Goal: Information Seeking & Learning: Learn about a topic

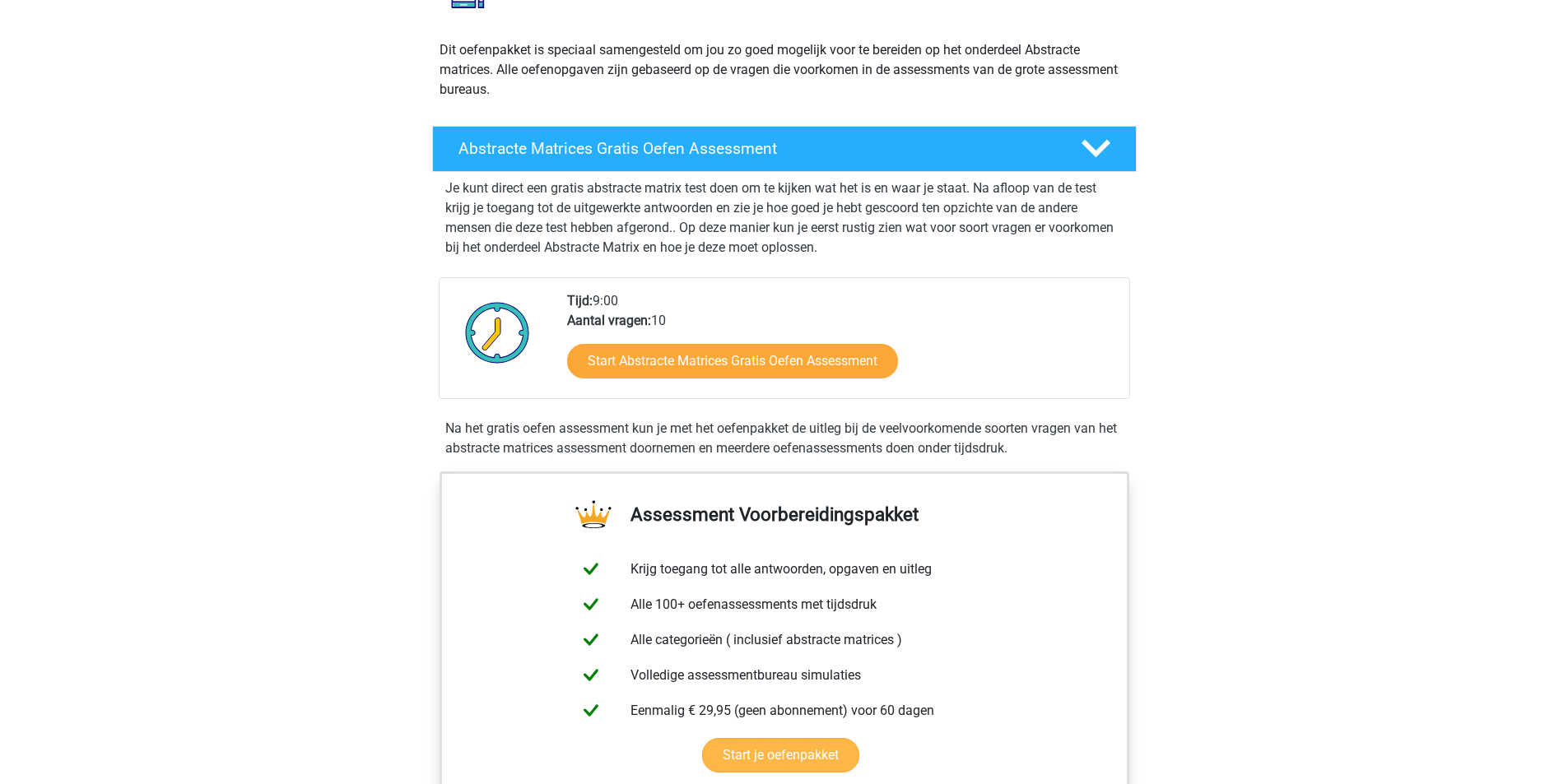
scroll to position [165, 0]
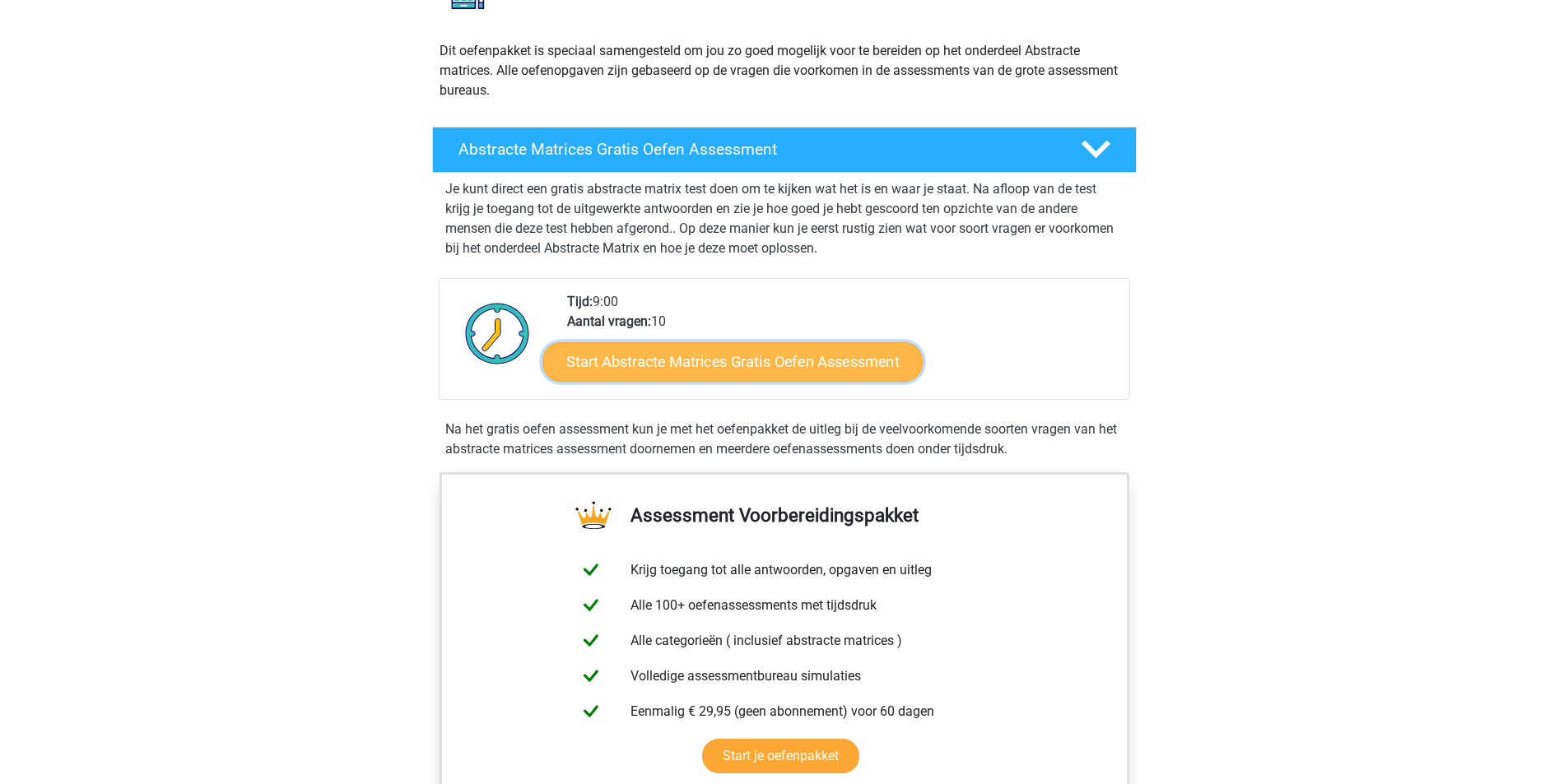
click at [666, 355] on link "Start Abstracte Matrices Gratis Oefen Assessment" at bounding box center [732, 361] width 380 height 39
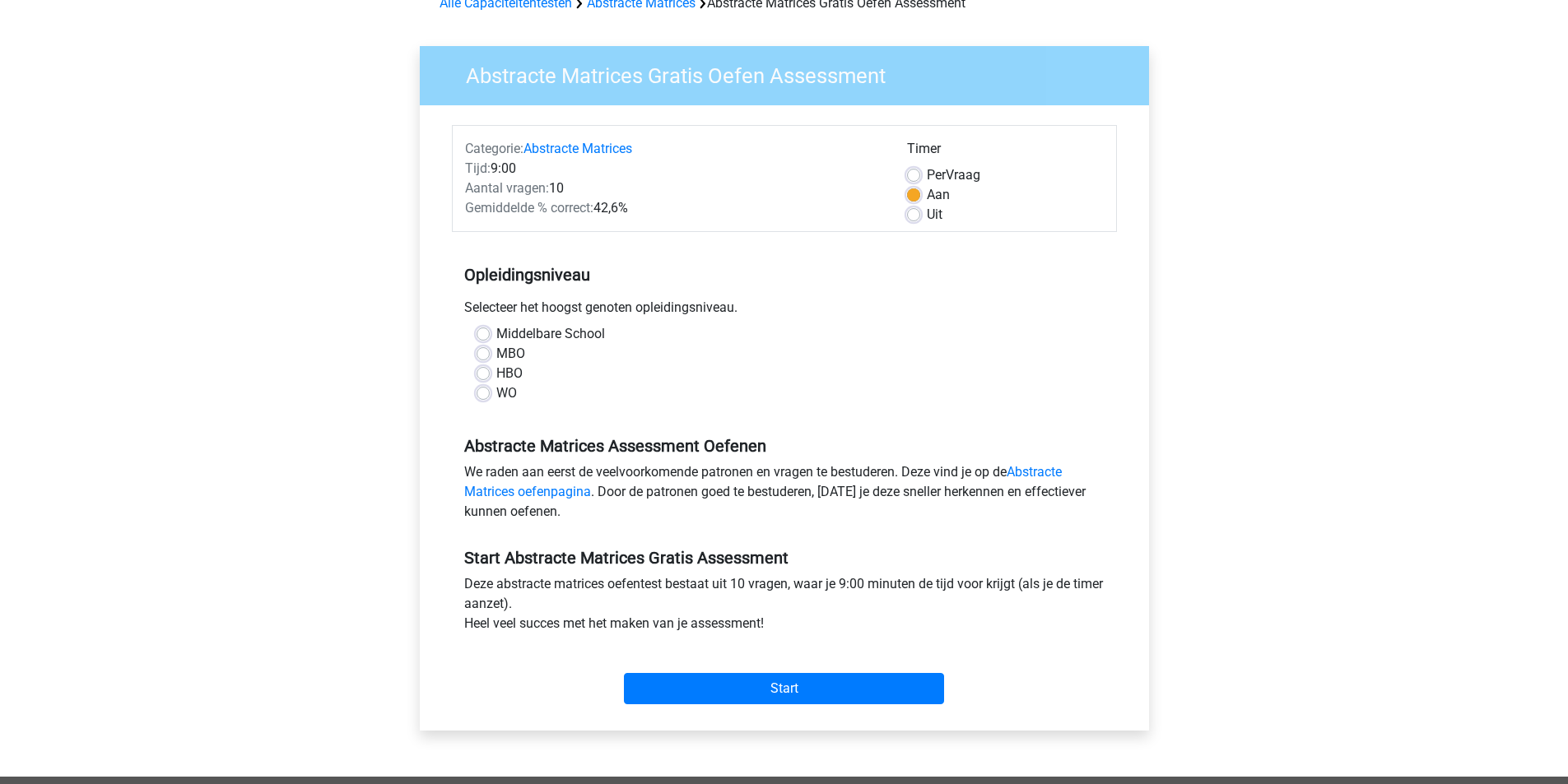
scroll to position [82, 0]
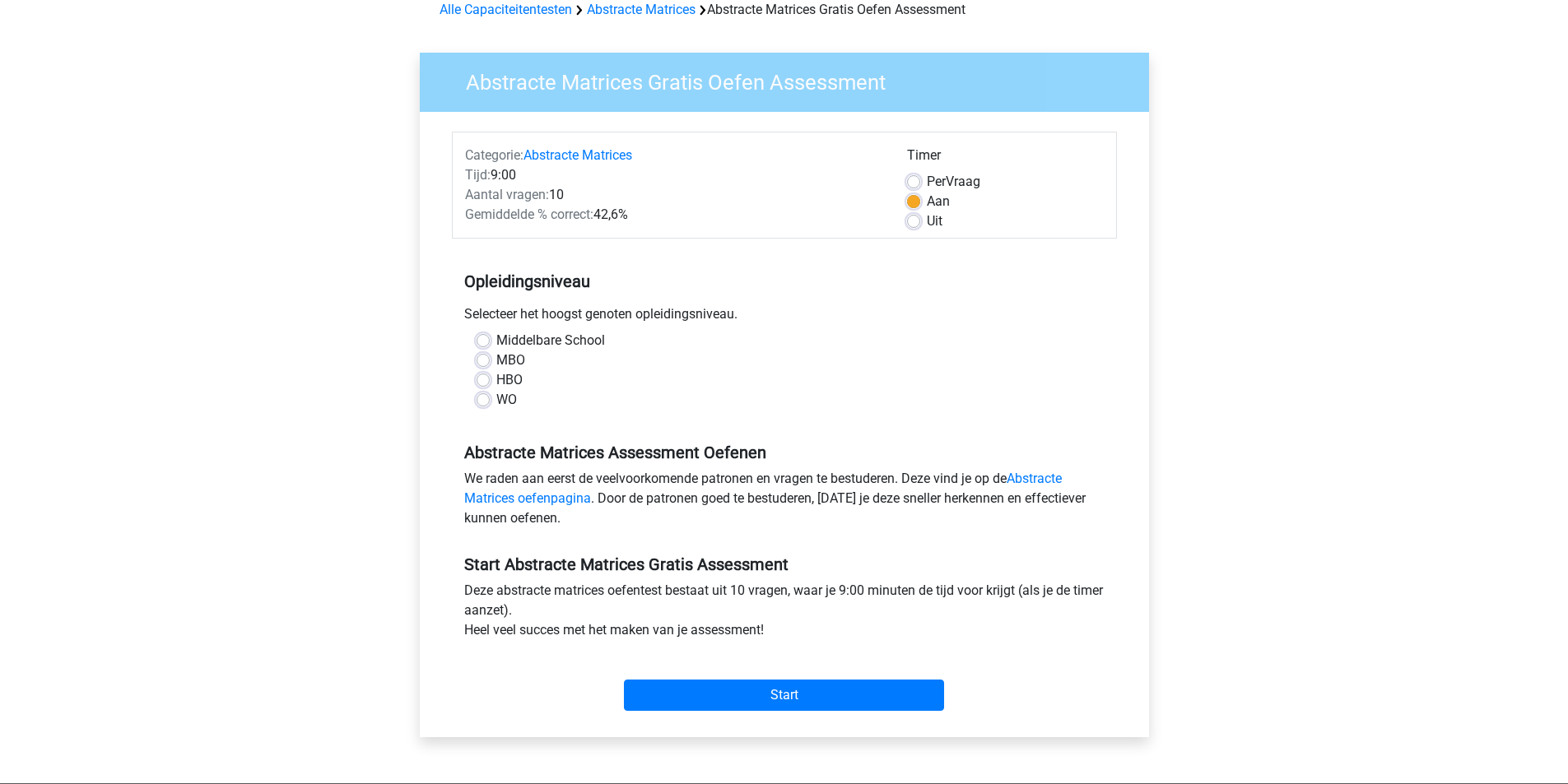
click at [497, 340] on label "Middelbare School" at bounding box center [551, 341] width 109 height 20
click at [485, 340] on input "Middelbare School" at bounding box center [483, 339] width 13 height 16
radio input "true"
click at [763, 684] on input "Start" at bounding box center [783, 695] width 320 height 31
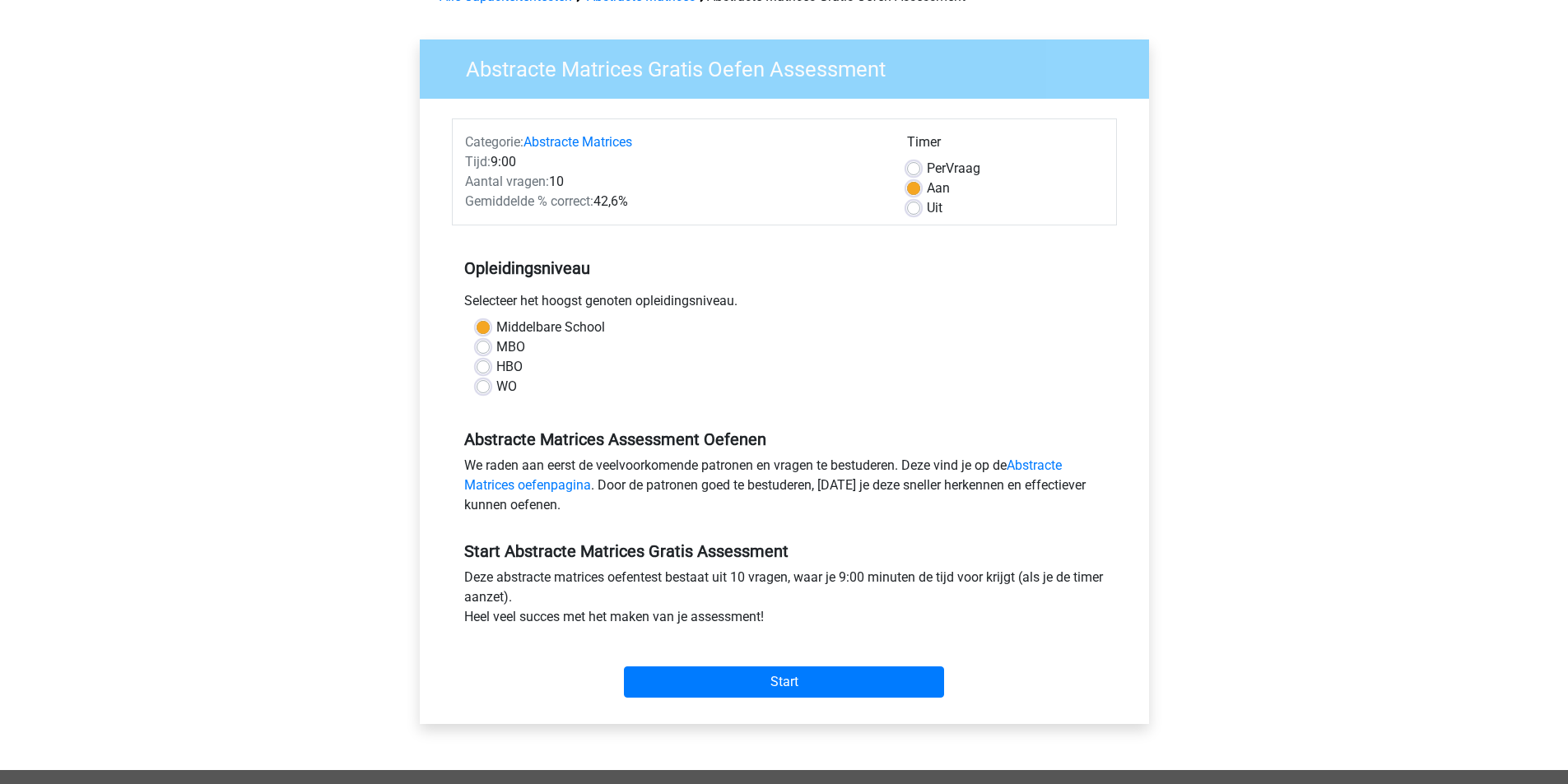
scroll to position [0, 0]
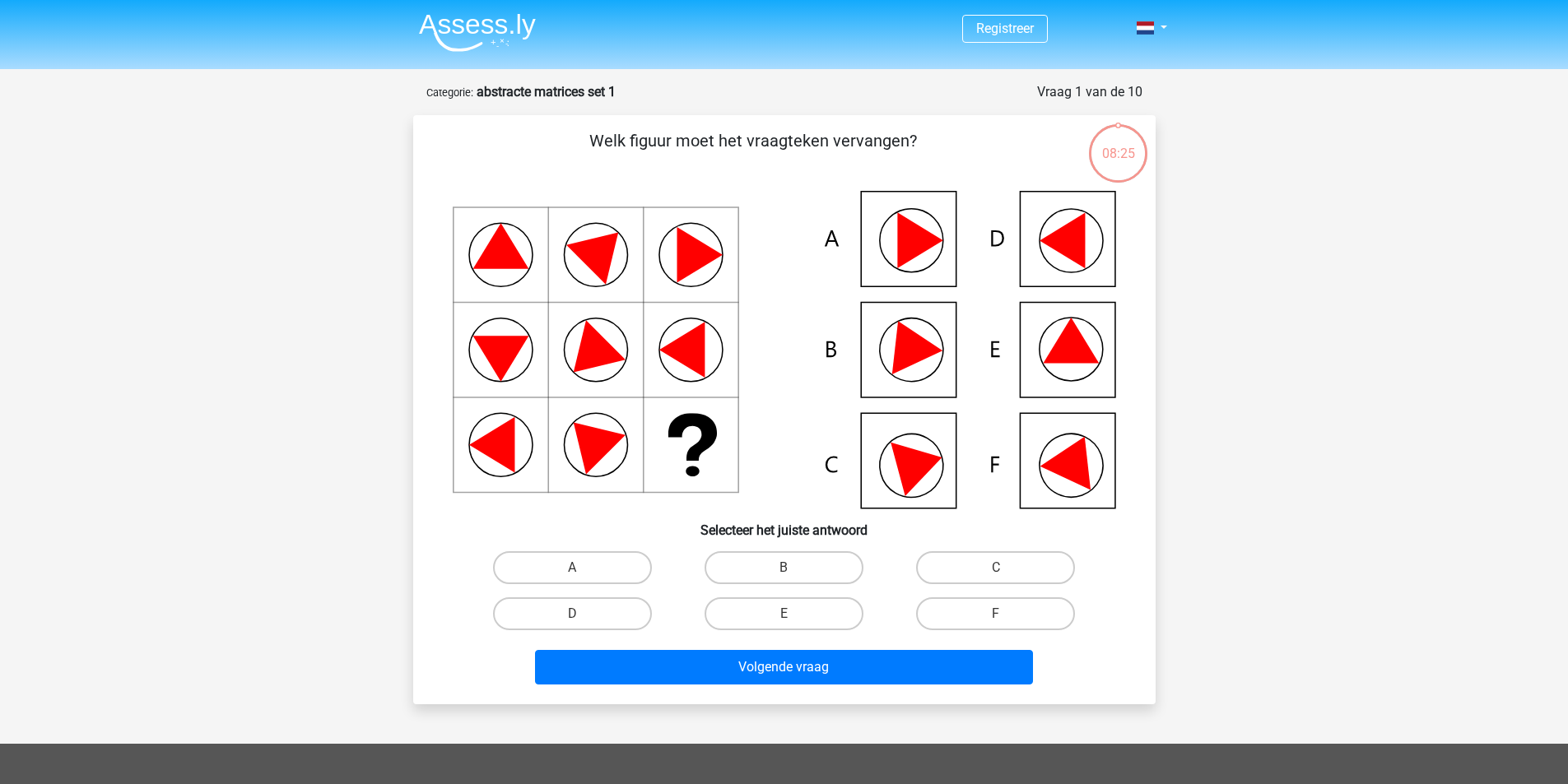
click at [1064, 344] on icon at bounding box center [1070, 340] width 56 height 45
click at [788, 610] on label "E" at bounding box center [783, 614] width 159 height 33
click at [788, 614] on input "E" at bounding box center [788, 619] width 10 height 10
radio input "true"
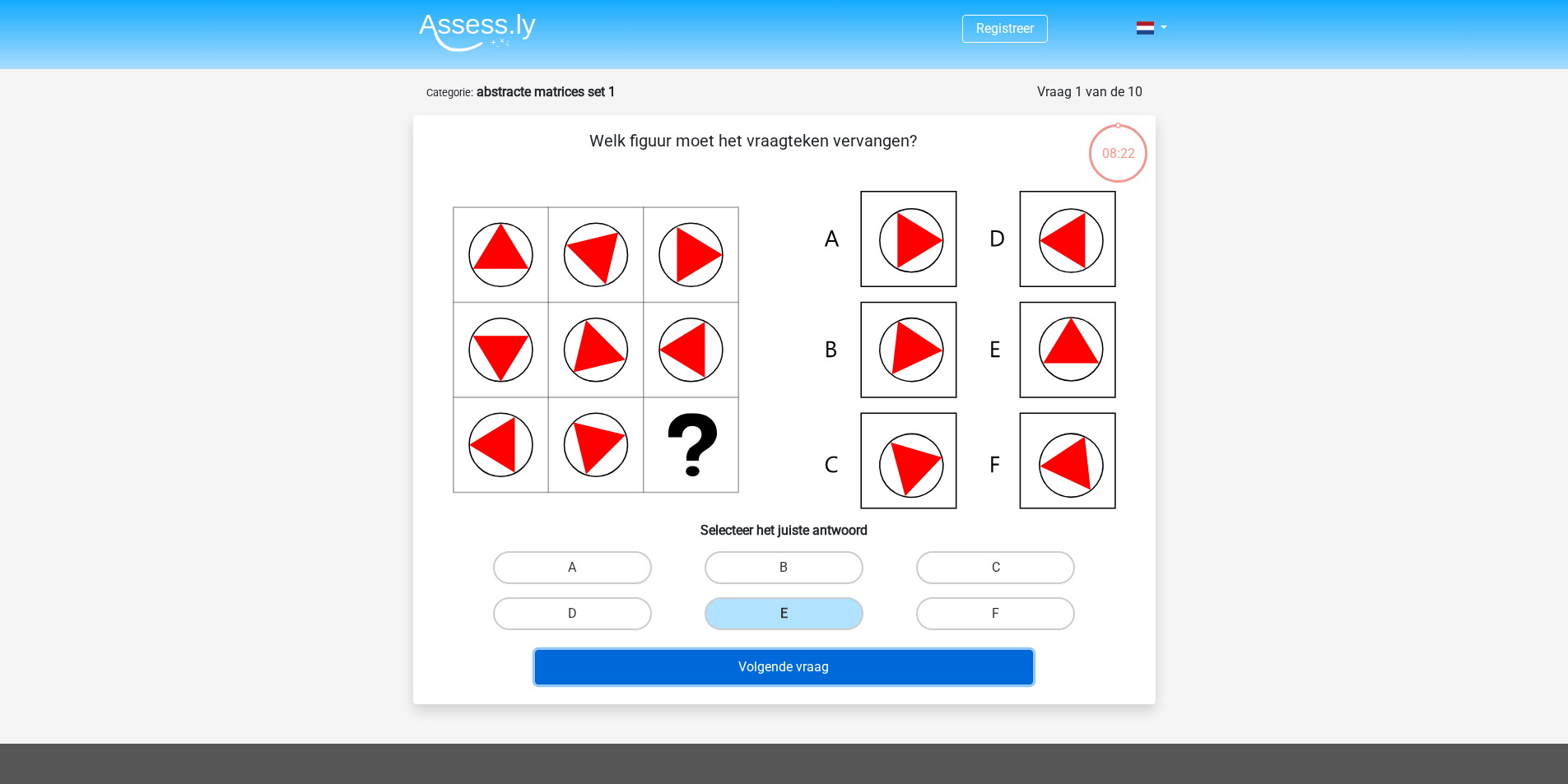
click at [781, 672] on button "Volgende vraag" at bounding box center [784, 667] width 498 height 34
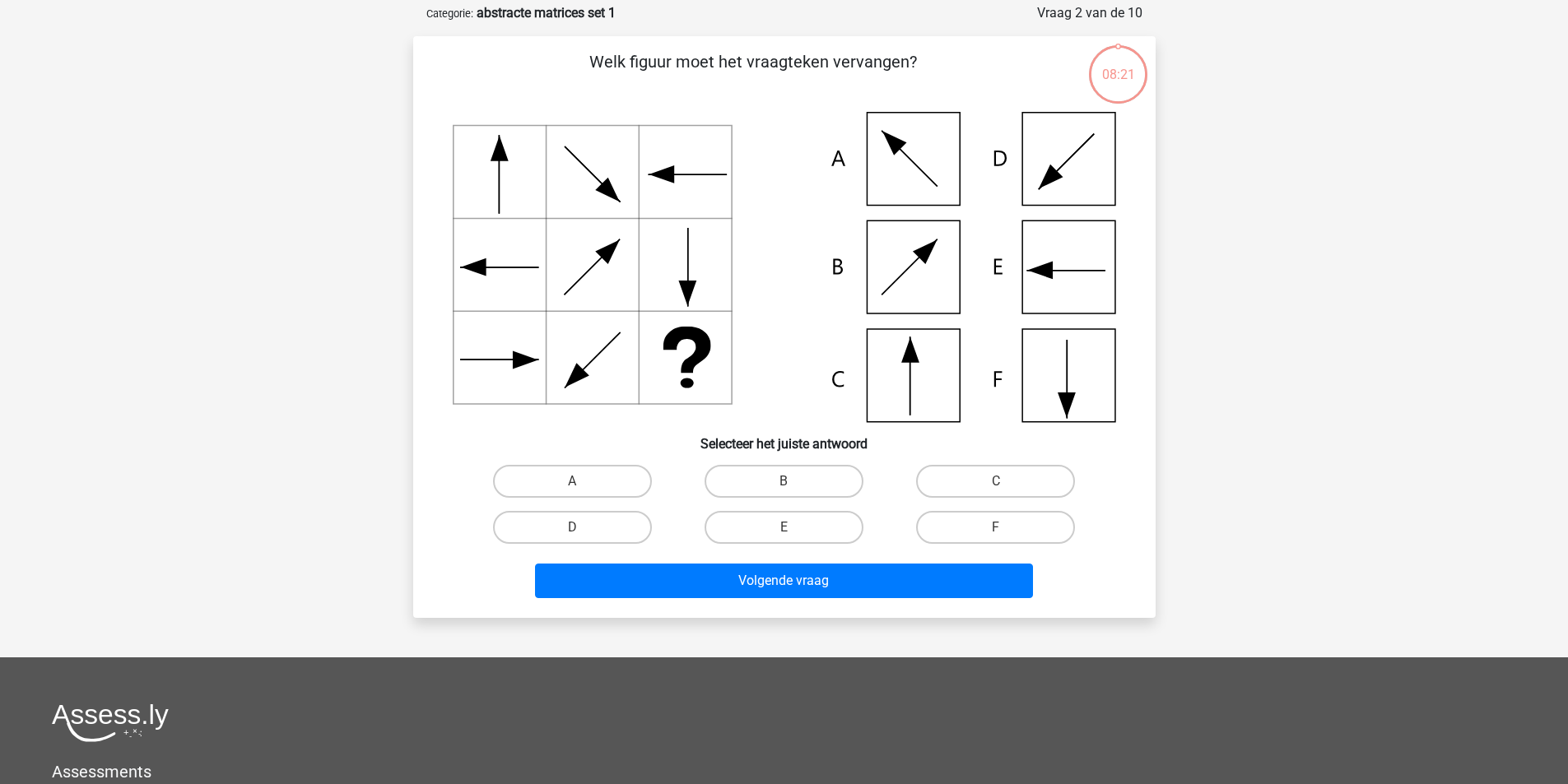
scroll to position [82, 0]
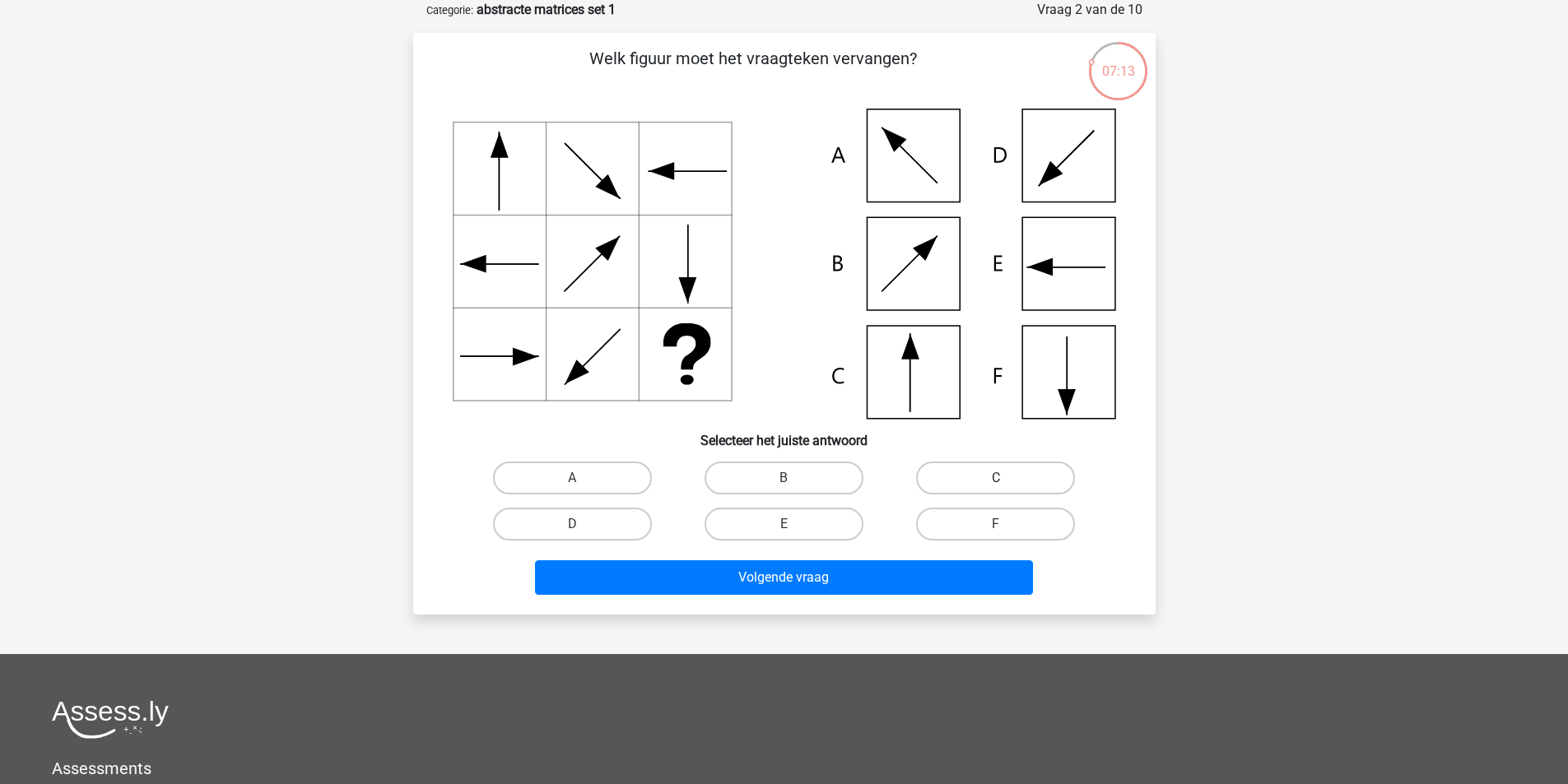
click at [1012, 478] on label "C" at bounding box center [995, 478] width 159 height 33
click at [1006, 478] on input "C" at bounding box center [1001, 483] width 10 height 10
radio input "true"
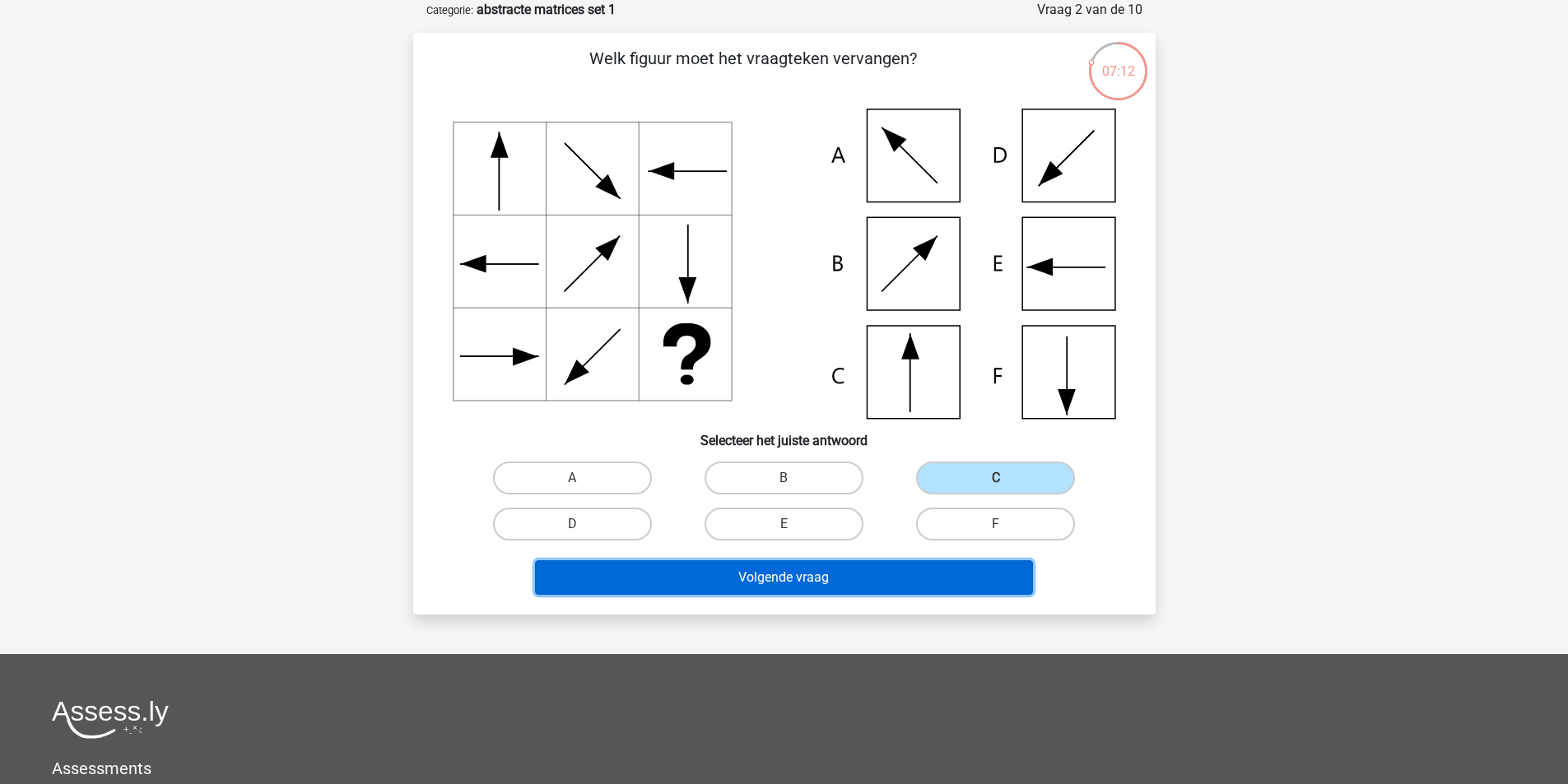
click at [798, 584] on button "Volgende vraag" at bounding box center [784, 577] width 498 height 34
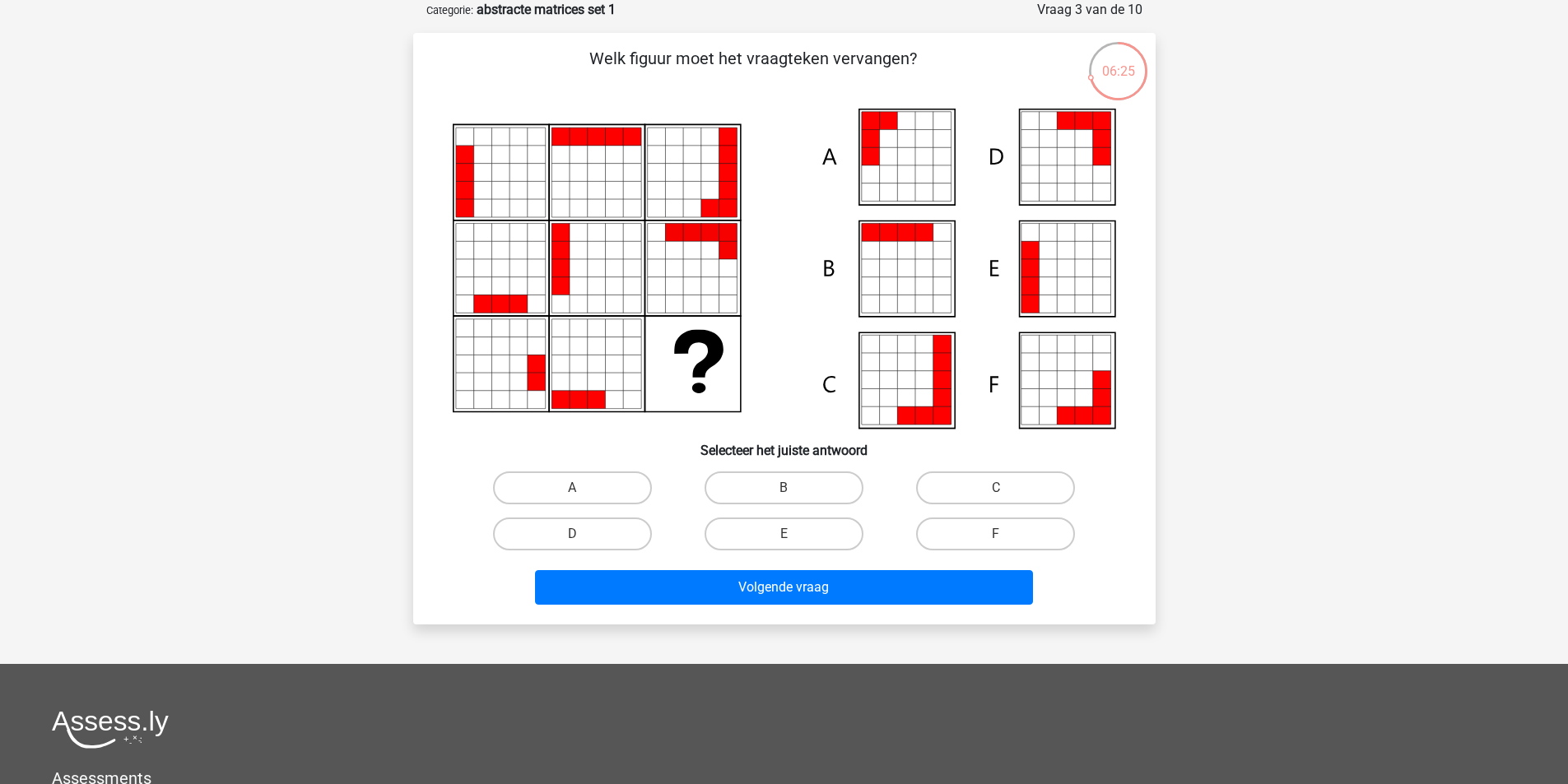
click at [1030, 292] on icon at bounding box center [1029, 286] width 18 height 18
drag, startPoint x: 798, startPoint y: 530, endPoint x: 793, endPoint y: 538, distance: 9.4
click at [796, 530] on label "E" at bounding box center [783, 534] width 159 height 33
click at [794, 534] on input "E" at bounding box center [788, 540] width 10 height 10
radio input "true"
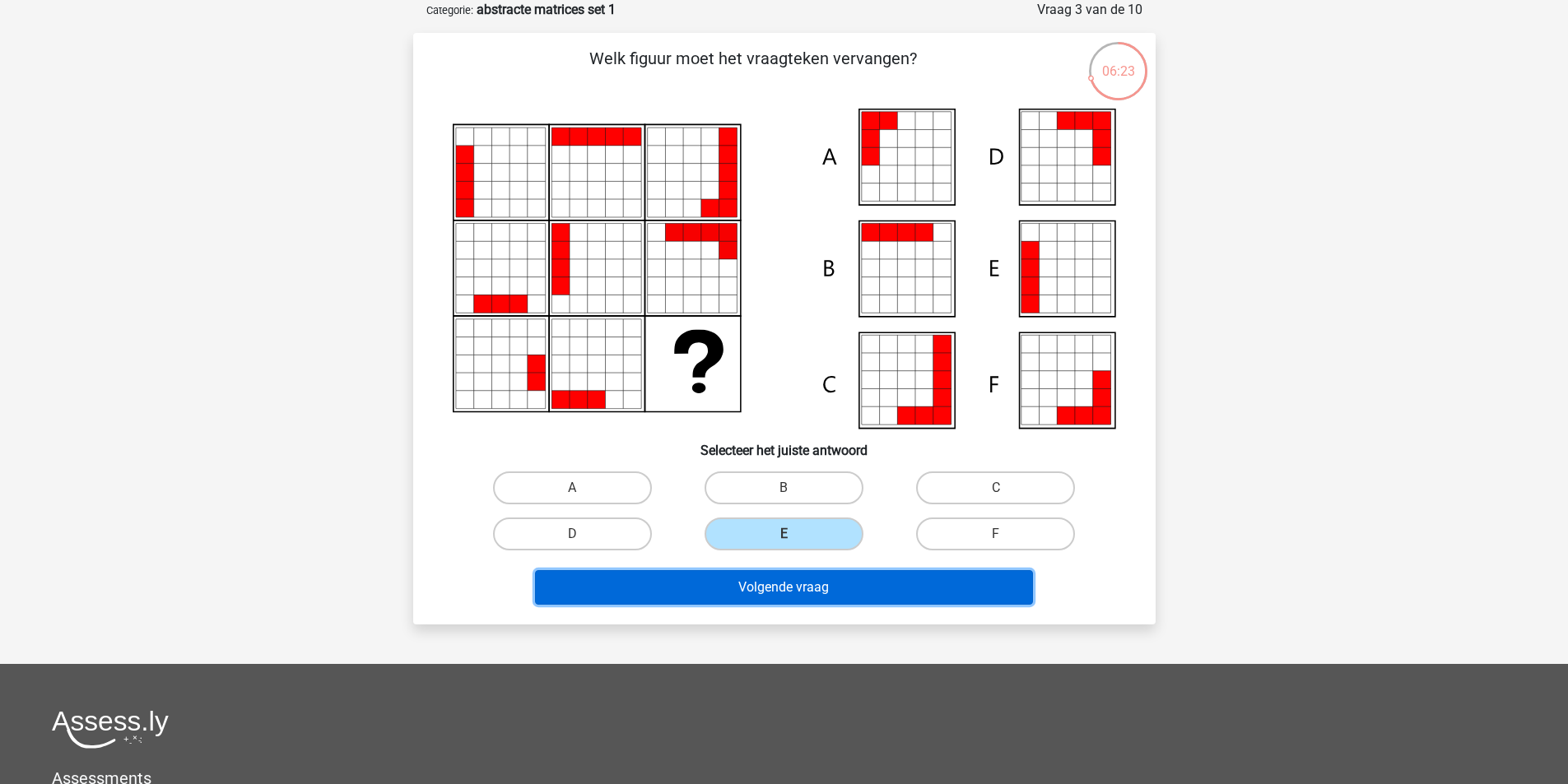
click at [781, 580] on button "Volgende vraag" at bounding box center [784, 588] width 498 height 34
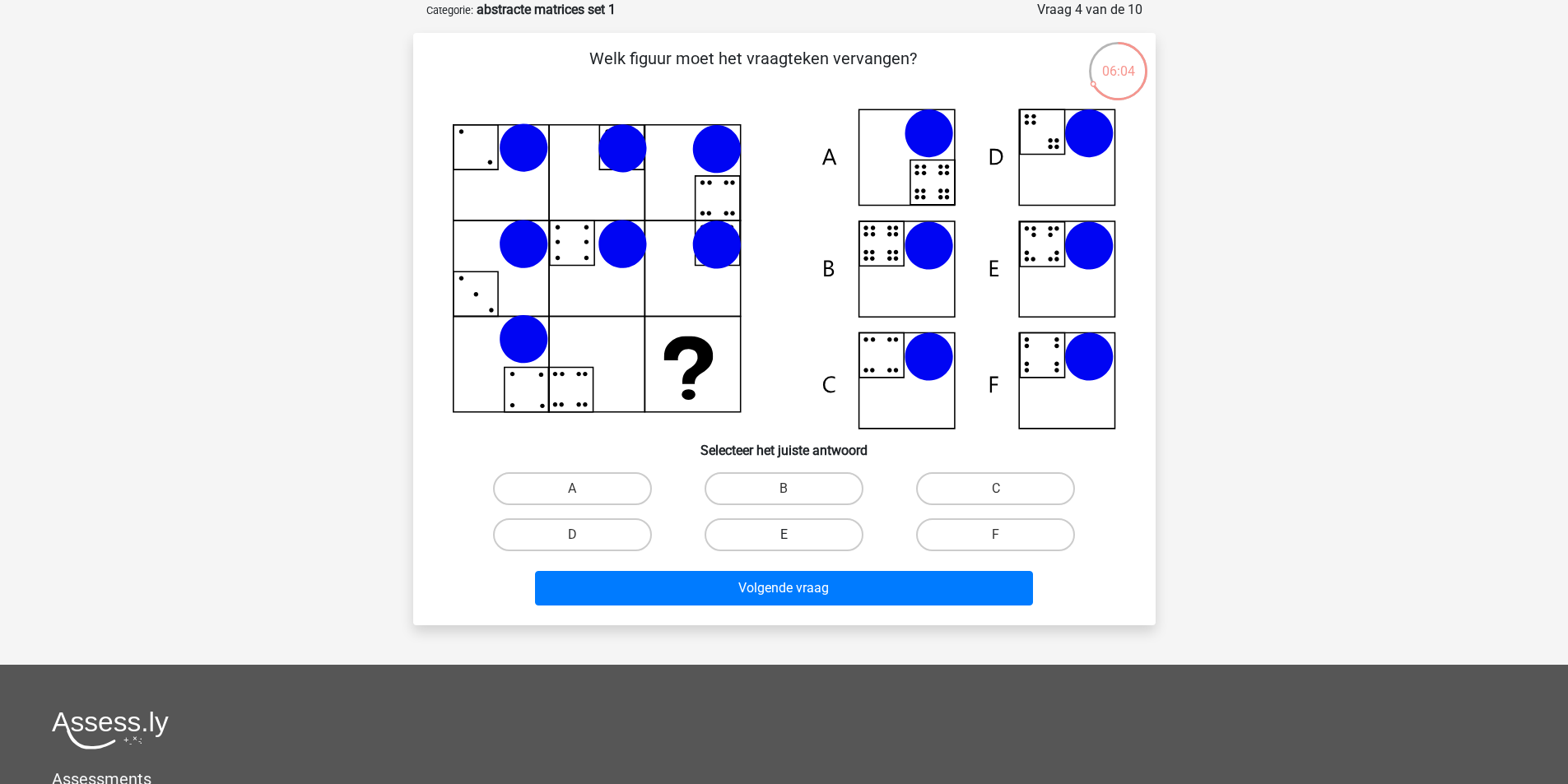
click at [786, 530] on label "E" at bounding box center [783, 534] width 159 height 33
click at [786, 535] on input "E" at bounding box center [788, 540] width 10 height 10
radio input "true"
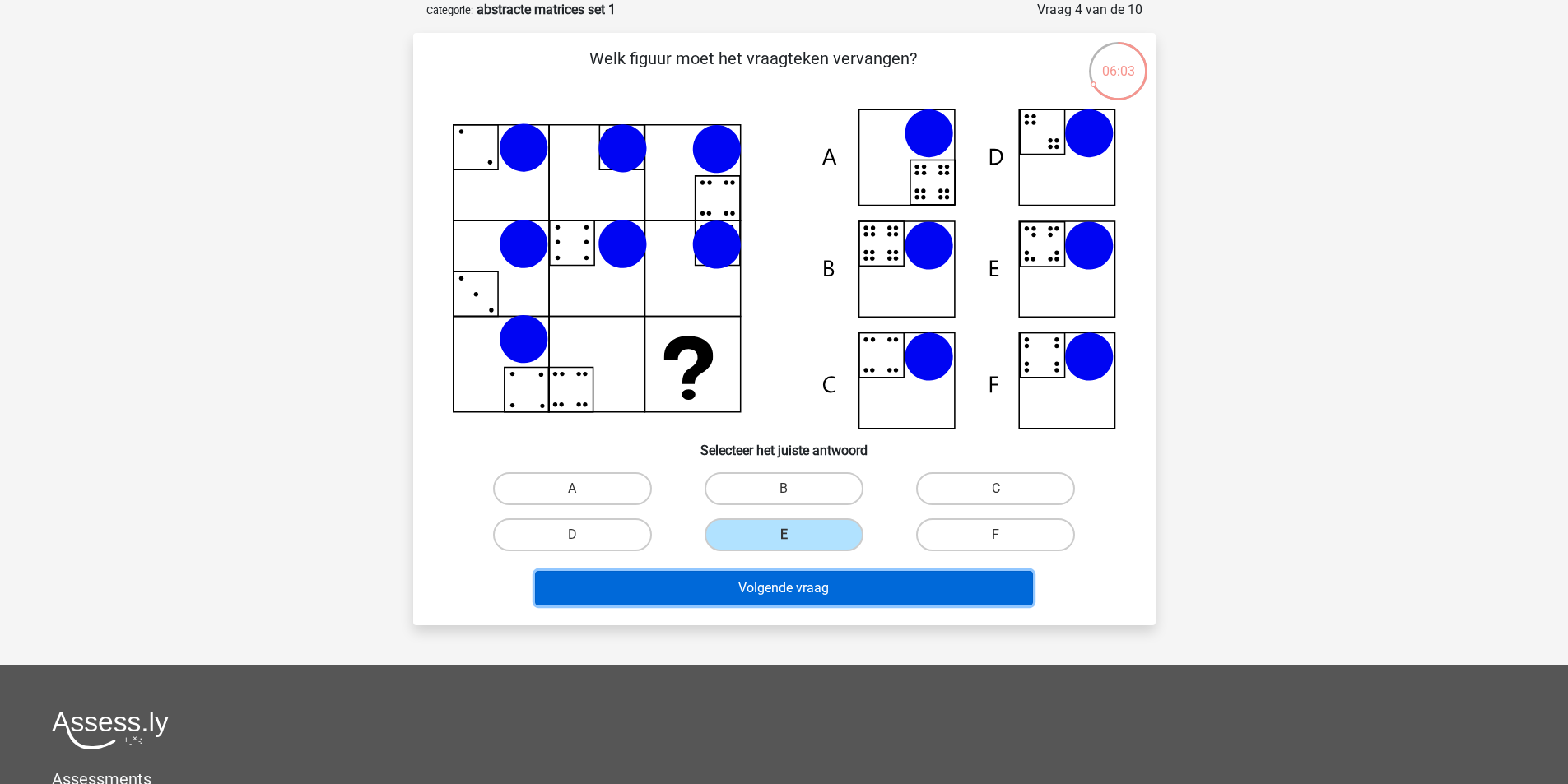
click at [786, 583] on button "Volgende vraag" at bounding box center [784, 588] width 498 height 34
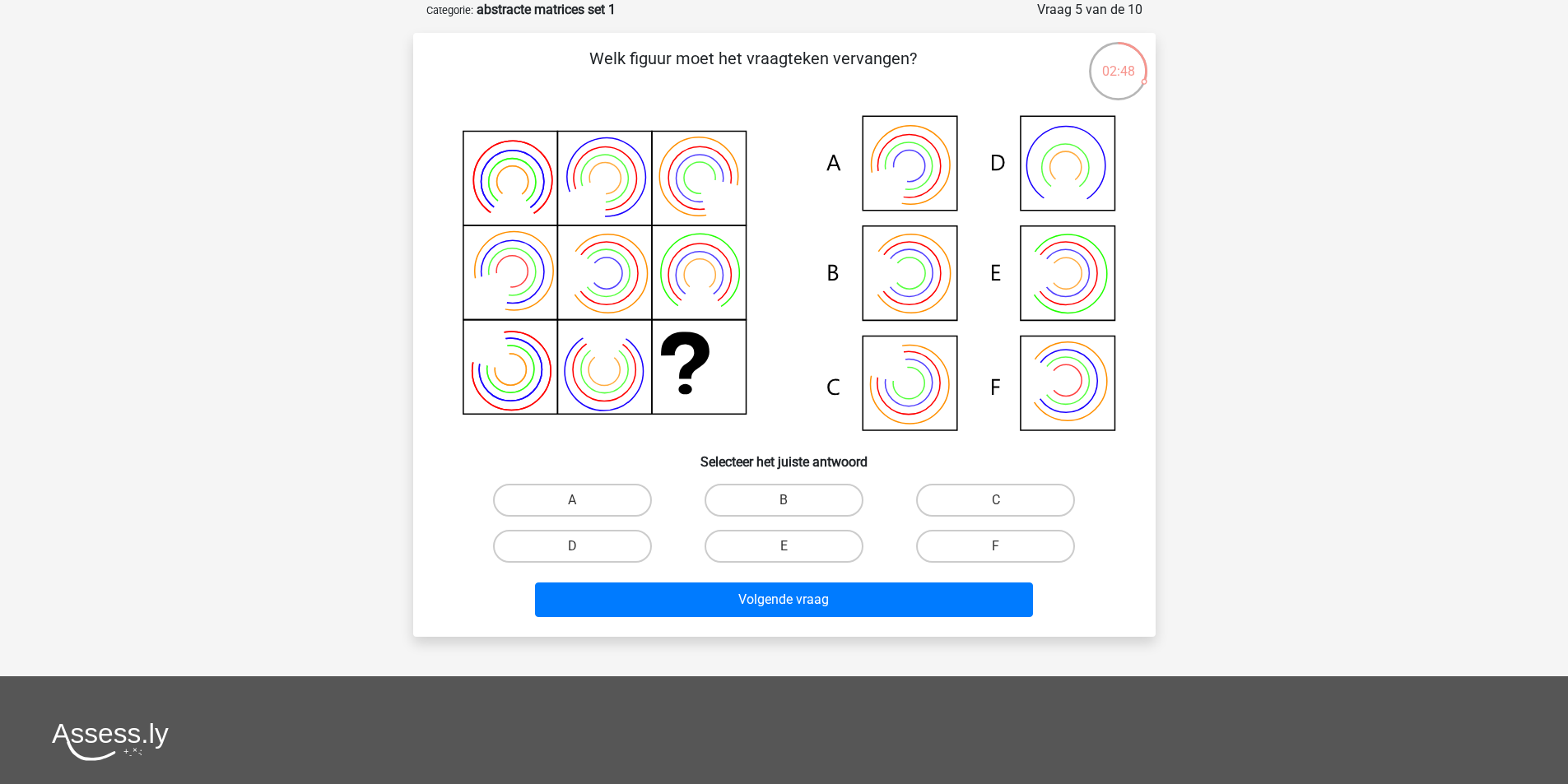
click at [1051, 377] on icon at bounding box center [1046, 382] width 44 height 55
click at [1006, 547] on label "F" at bounding box center [995, 546] width 159 height 33
click at [1006, 547] on input "F" at bounding box center [1001, 552] width 10 height 10
radio input "true"
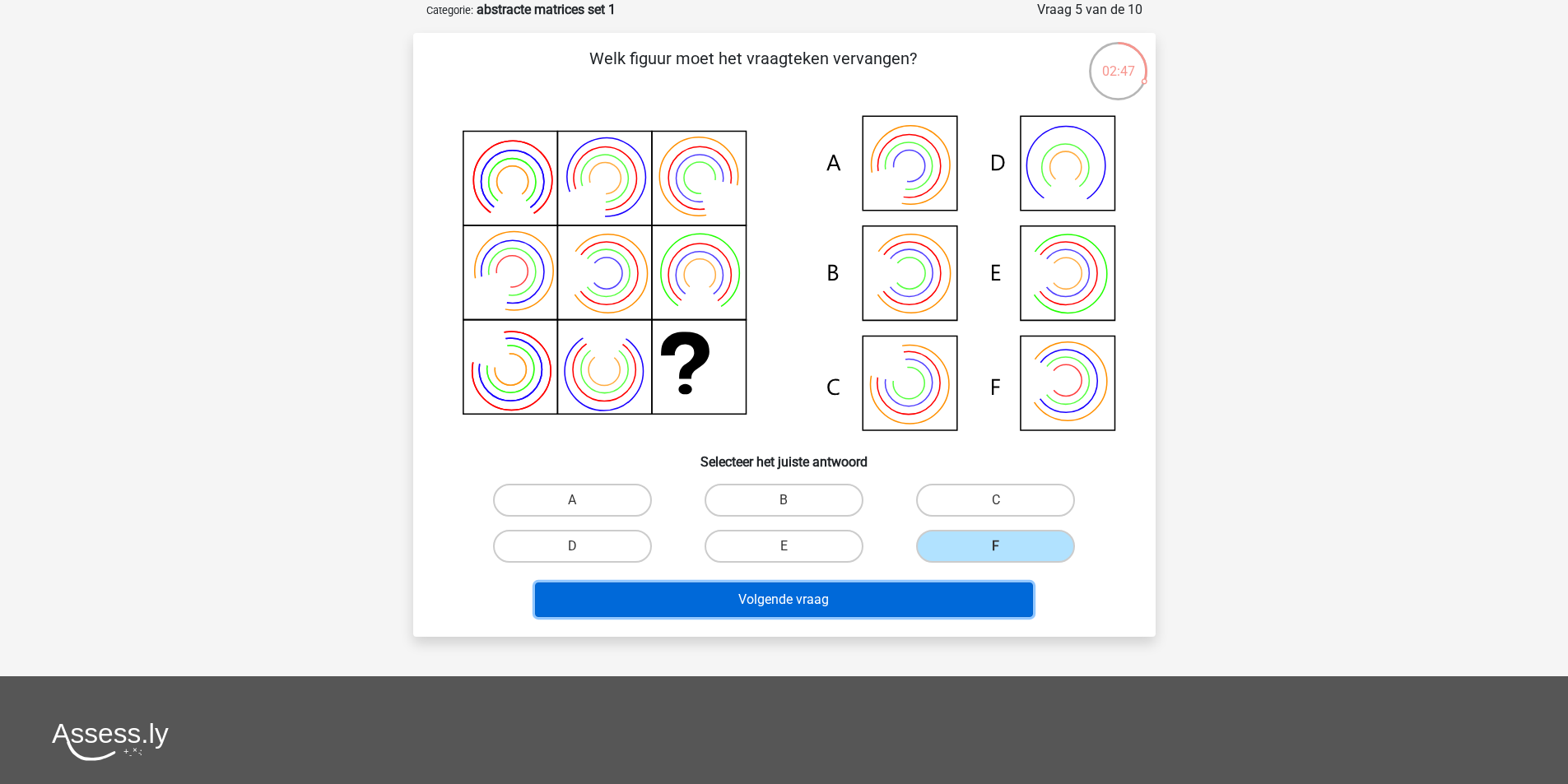
click at [884, 607] on button "Volgende vraag" at bounding box center [784, 600] width 498 height 34
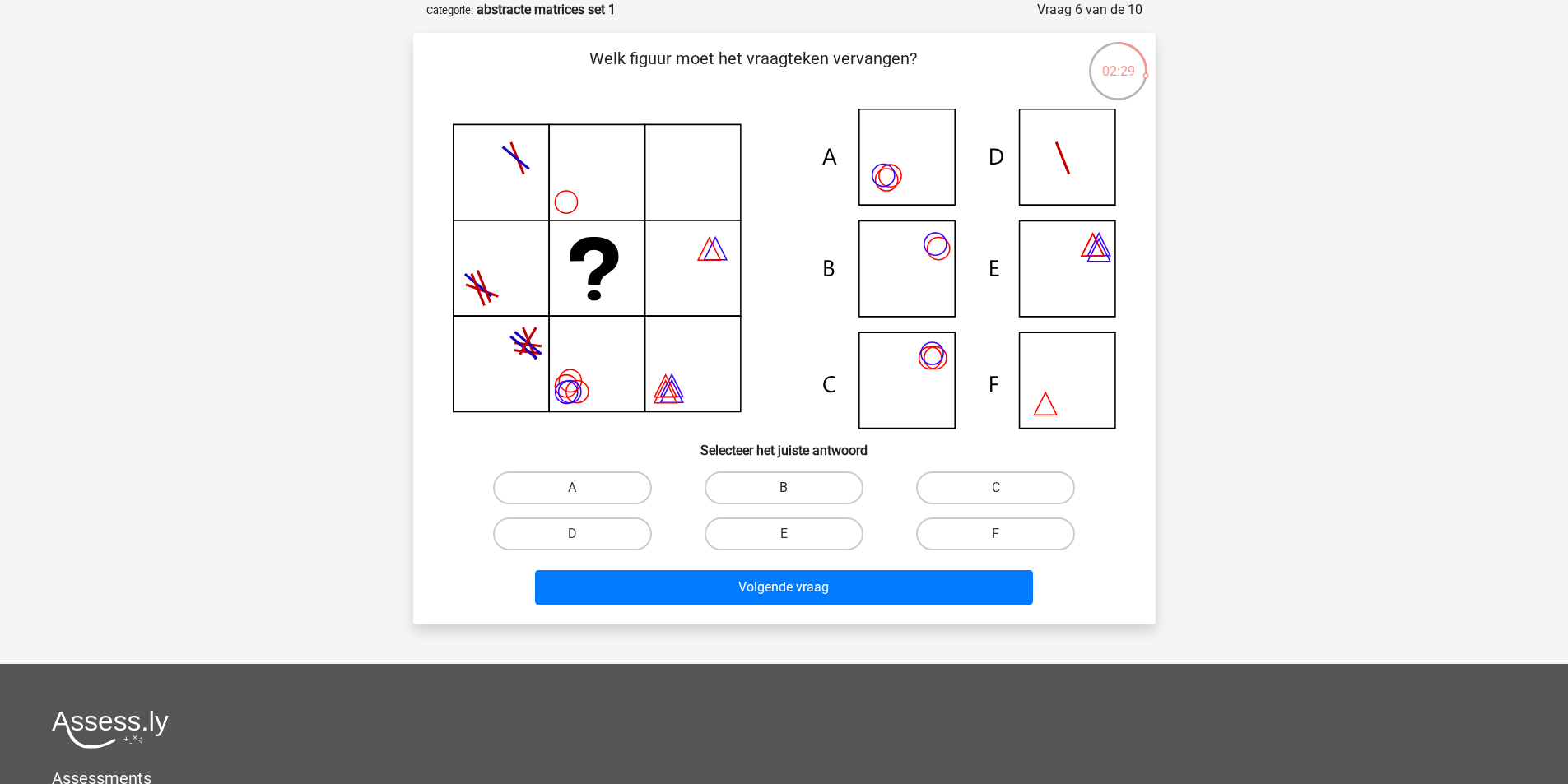
click at [778, 490] on label "B" at bounding box center [783, 488] width 159 height 33
click at [783, 490] on input "B" at bounding box center [788, 493] width 10 height 10
radio input "true"
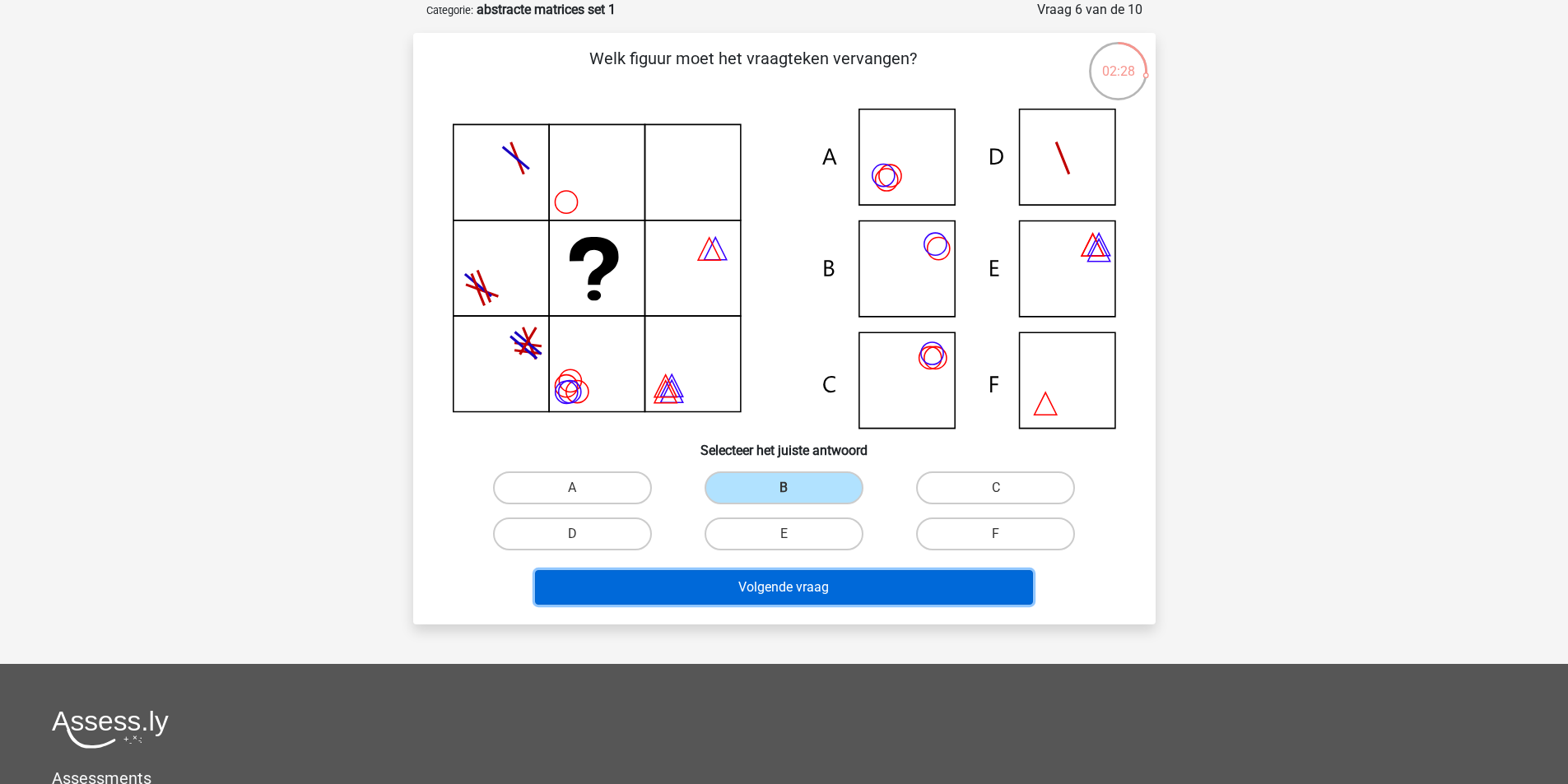
click at [788, 579] on button "Volgende vraag" at bounding box center [784, 588] width 498 height 34
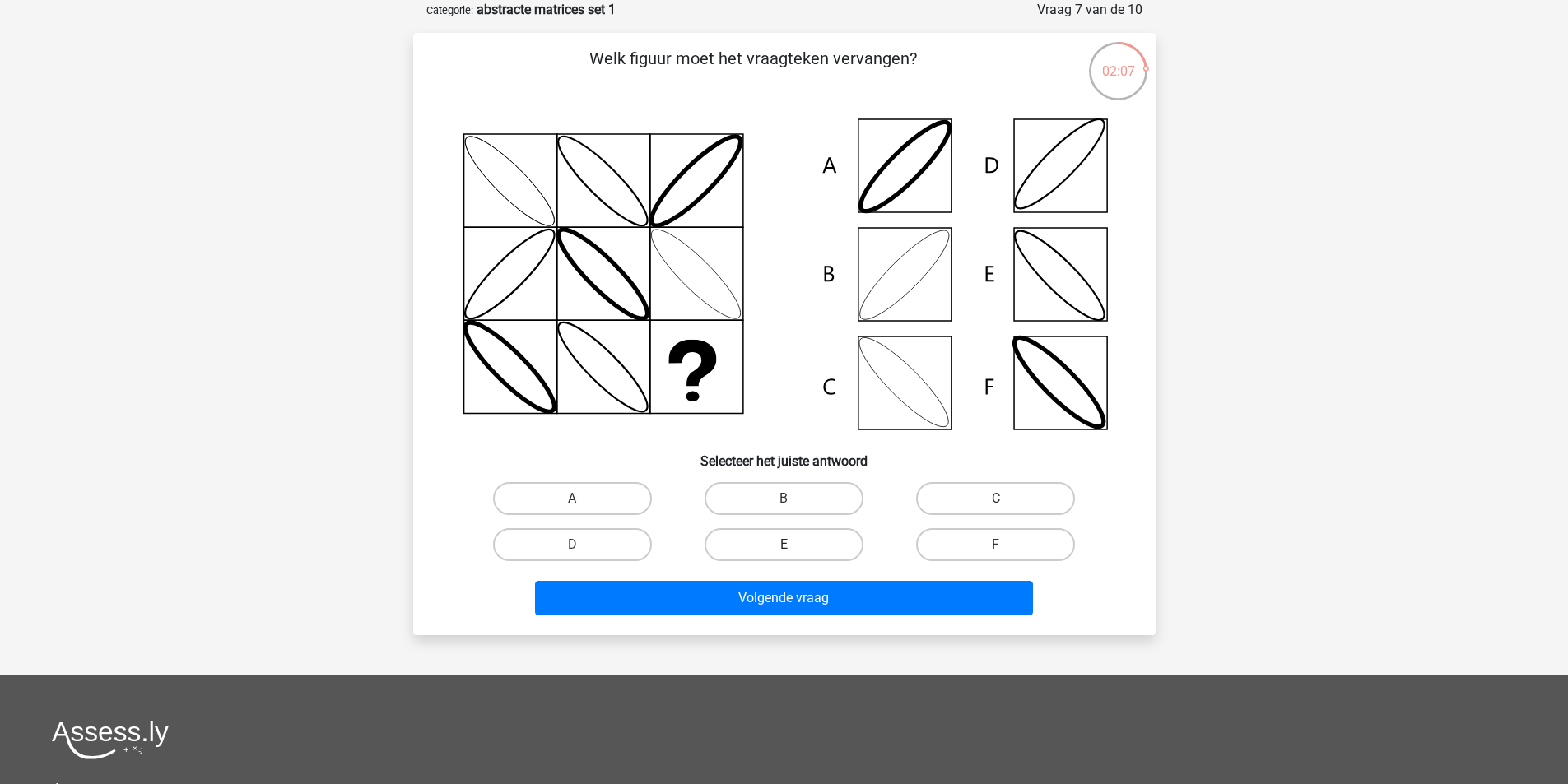
click at [815, 546] on label "E" at bounding box center [783, 545] width 159 height 33
click at [794, 546] on input "E" at bounding box center [788, 550] width 10 height 10
radio input "true"
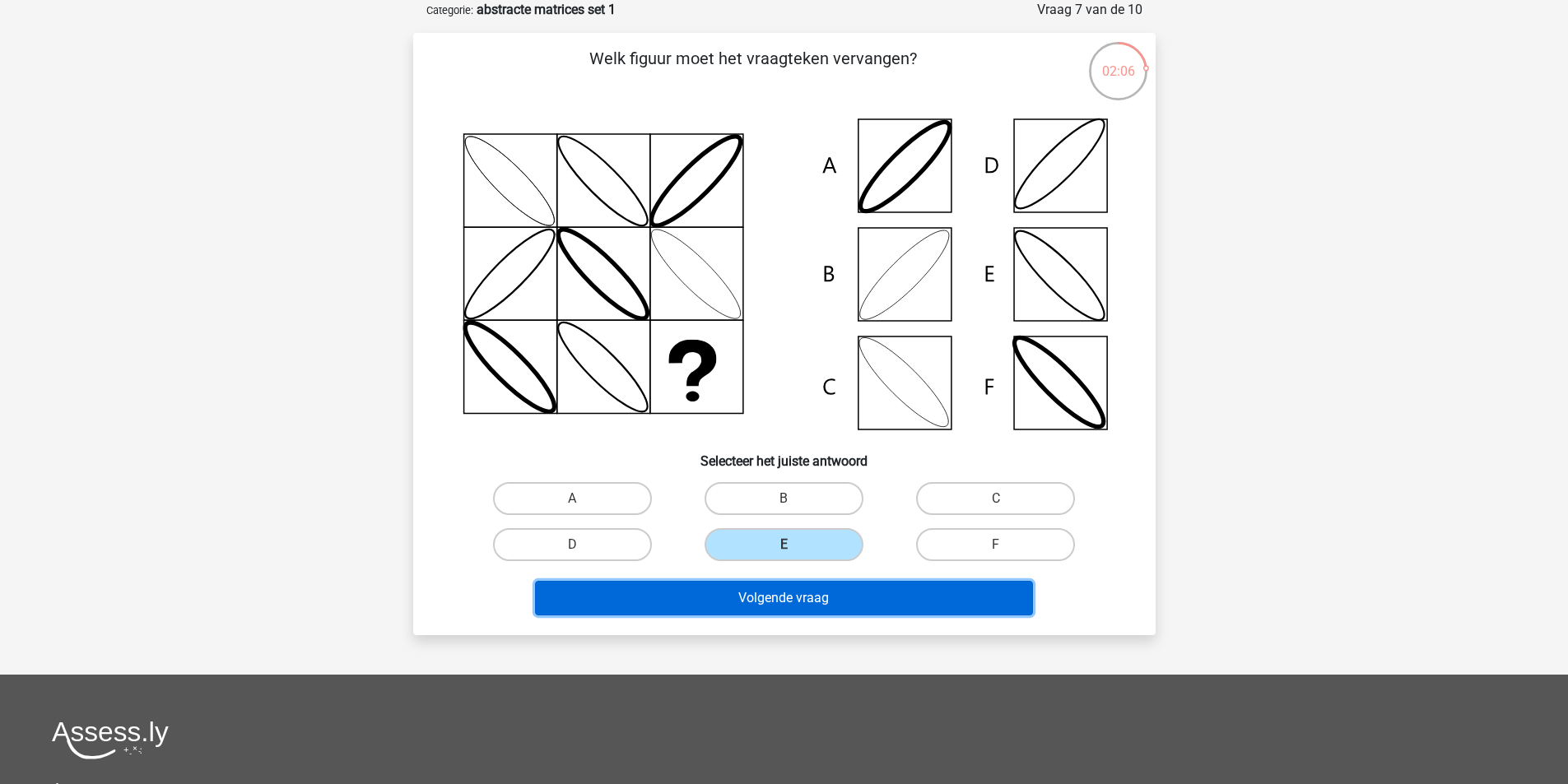
click at [798, 601] on button "Volgende vraag" at bounding box center [784, 598] width 498 height 34
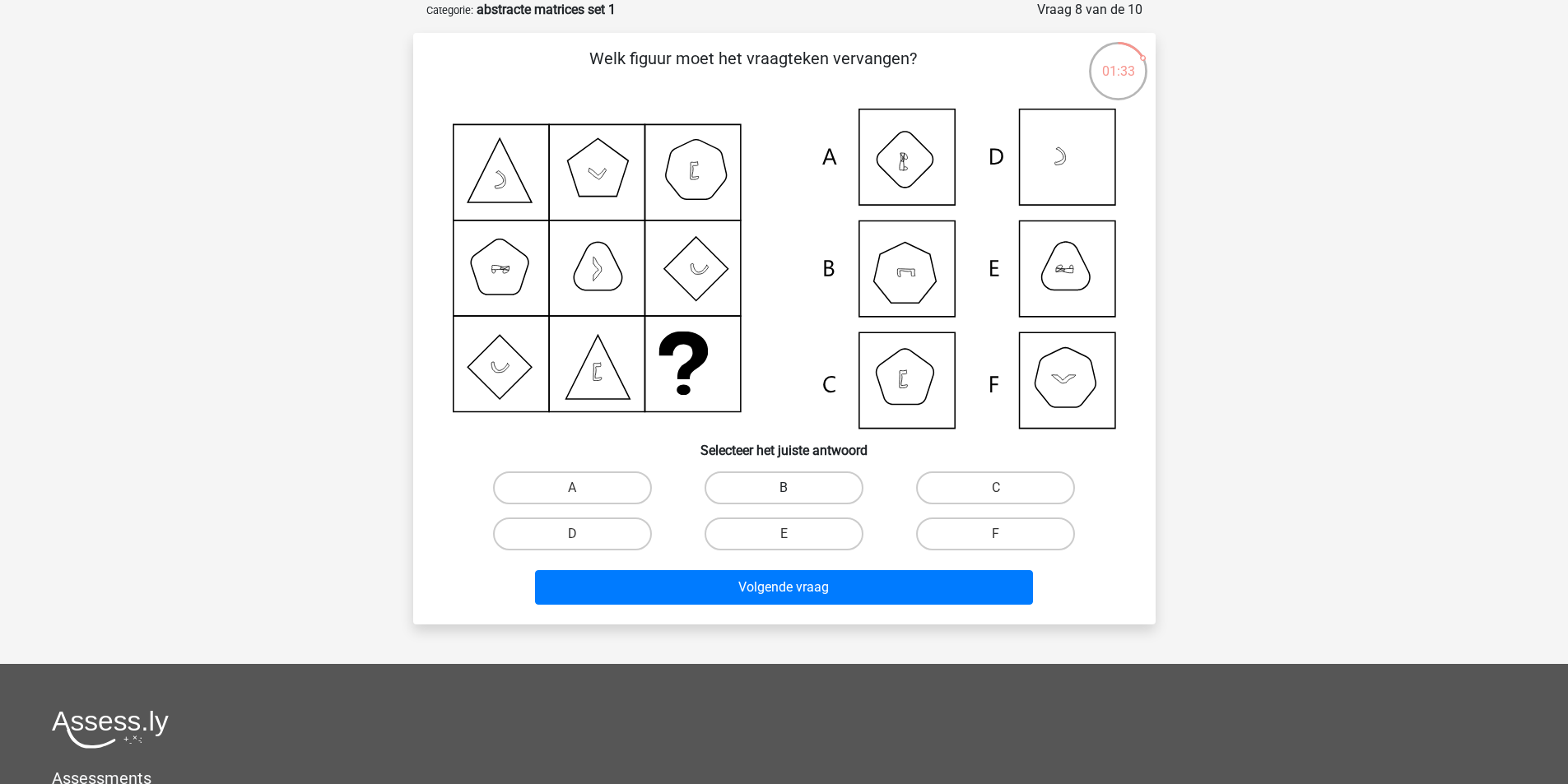
click at [775, 485] on label "B" at bounding box center [783, 488] width 159 height 33
click at [783, 488] on input "B" at bounding box center [788, 493] width 10 height 10
radio input "true"
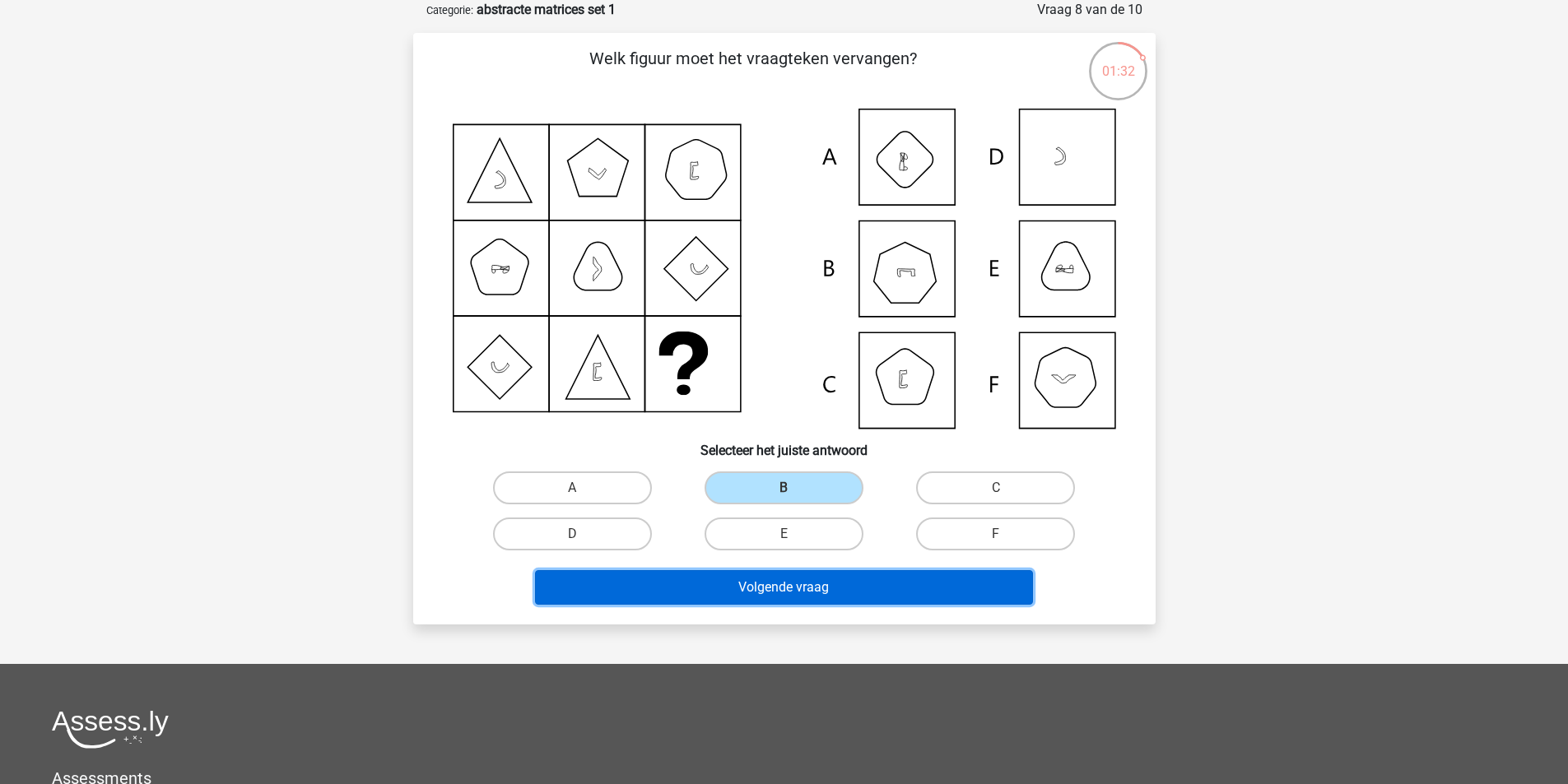
click at [799, 582] on button "Volgende vraag" at bounding box center [784, 588] width 498 height 34
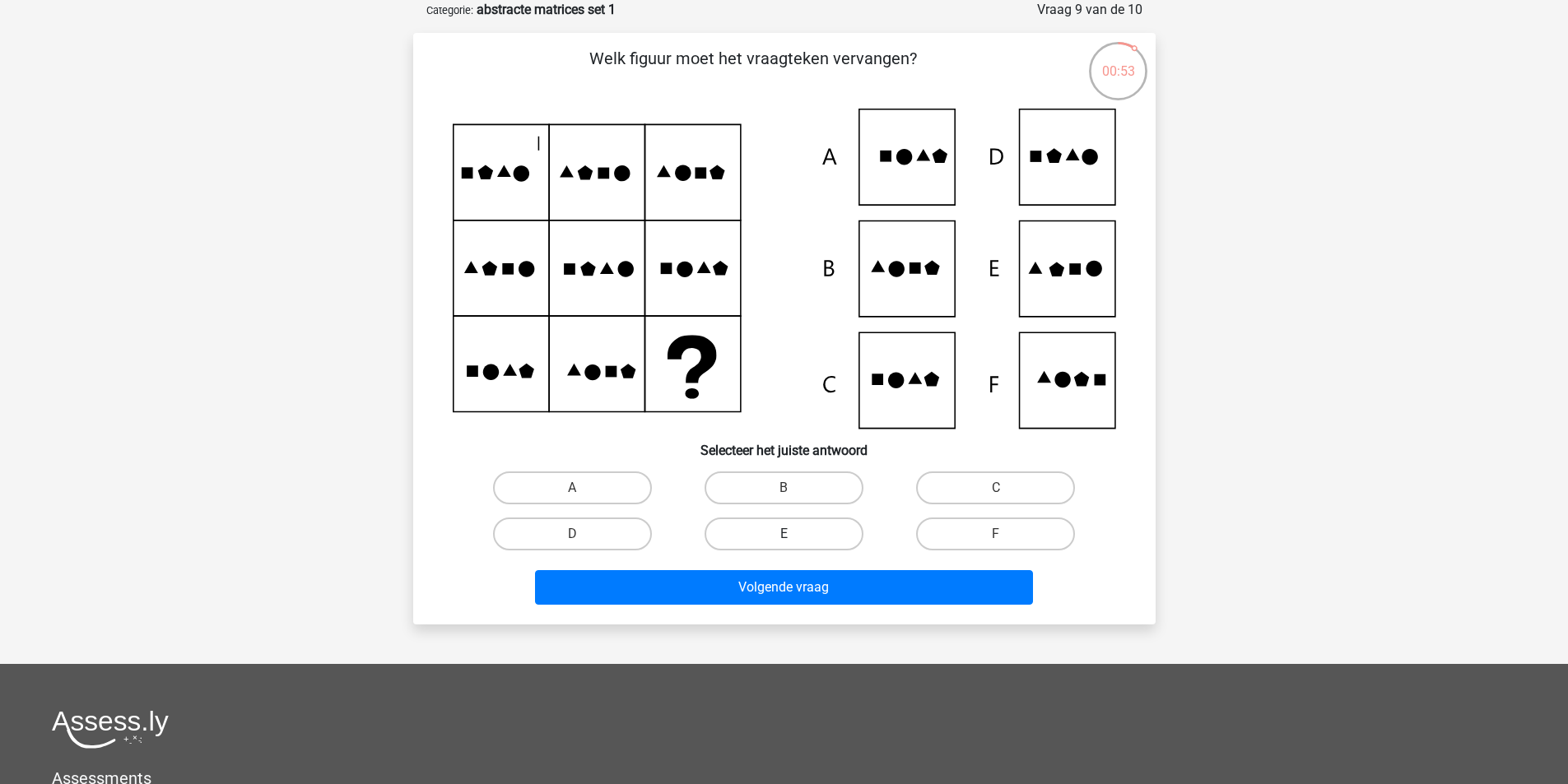
click at [819, 532] on label "E" at bounding box center [783, 534] width 159 height 33
click at [794, 534] on input "E" at bounding box center [788, 540] width 10 height 10
radio input "true"
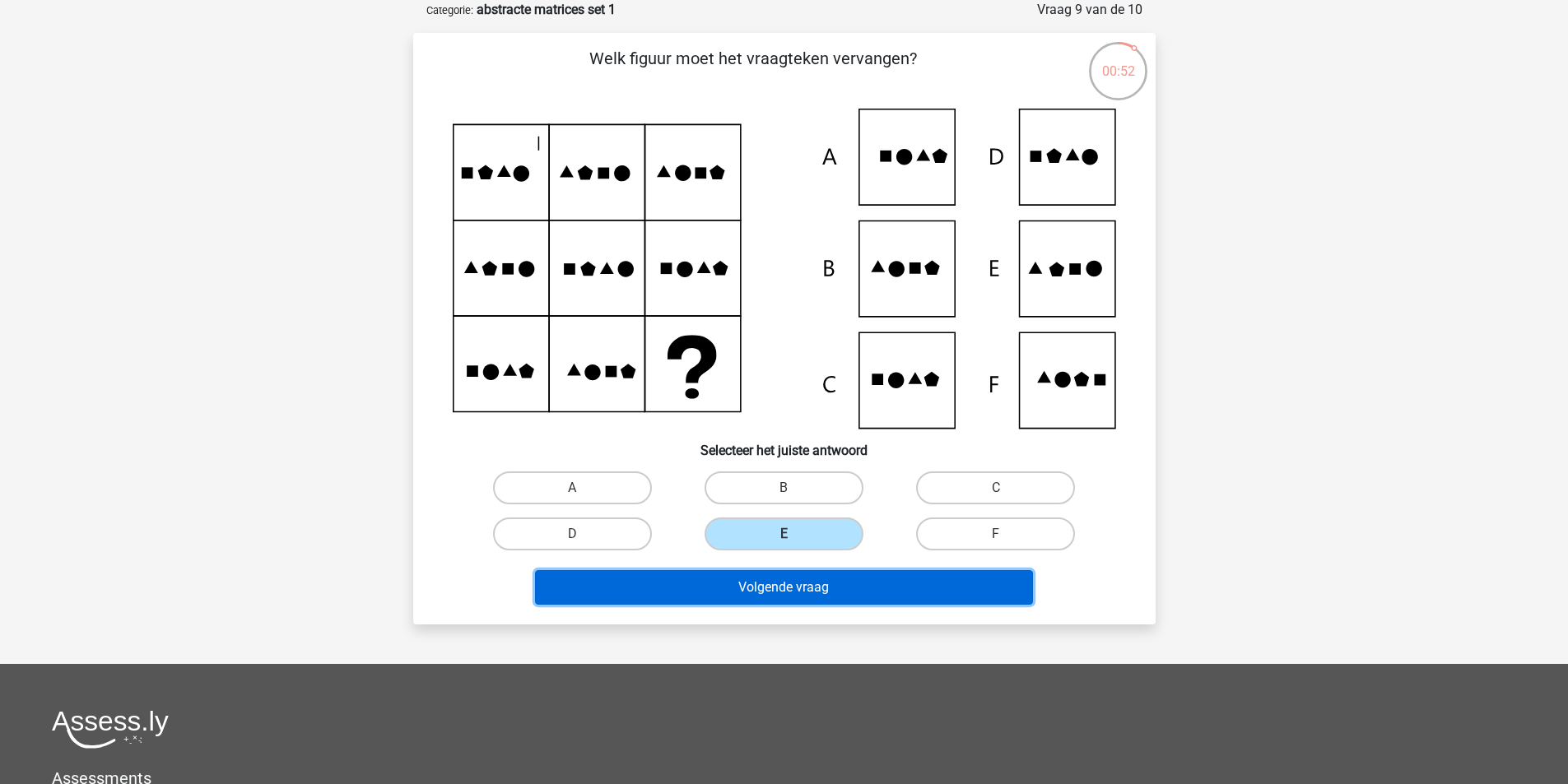
click at [801, 585] on button "Volgende vraag" at bounding box center [784, 588] width 498 height 34
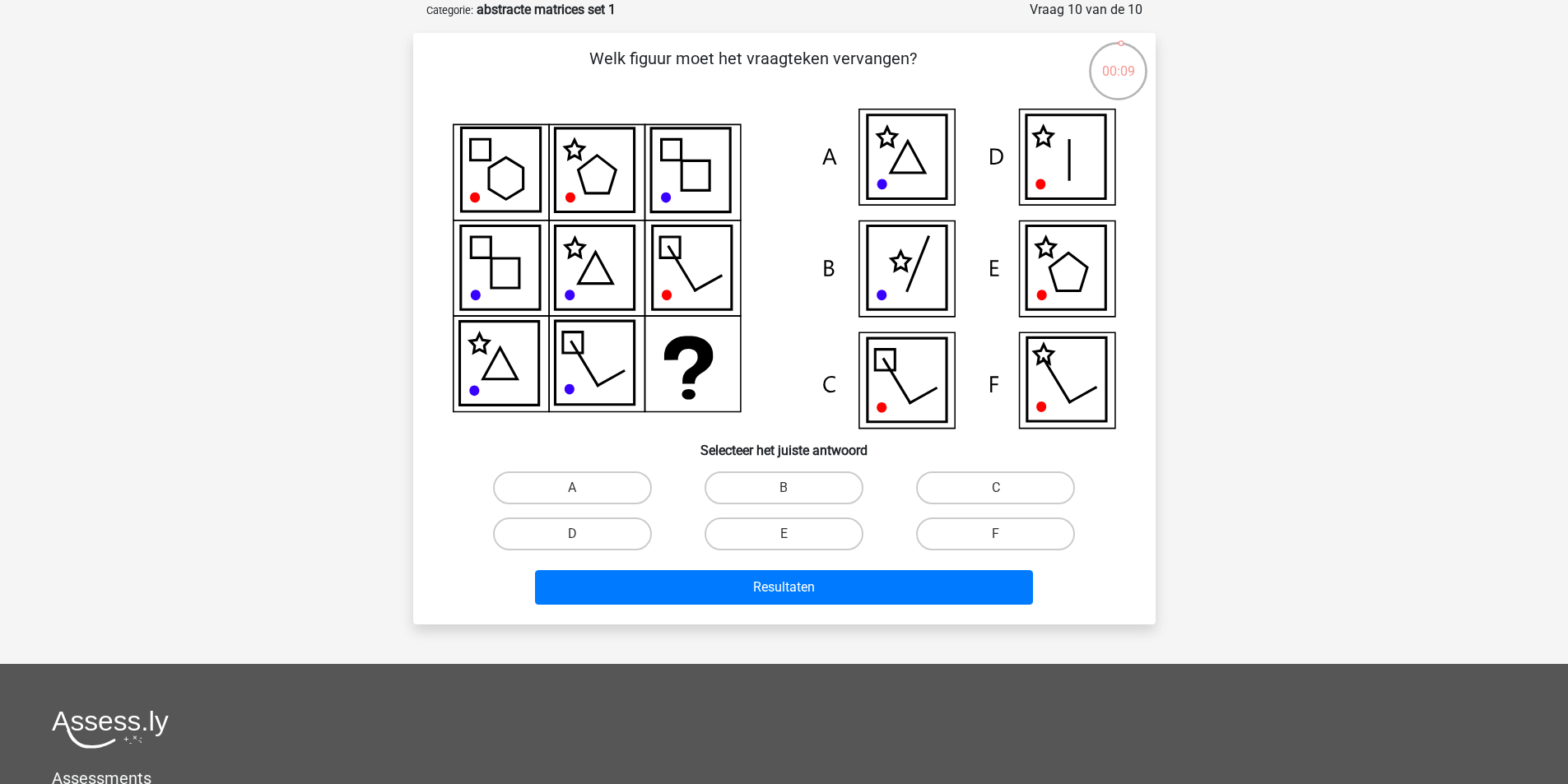
drag, startPoint x: 1039, startPoint y: 376, endPoint x: 1033, endPoint y: 388, distance: 13.4
click at [1039, 377] on icon at bounding box center [1065, 380] width 79 height 84
click at [974, 533] on label "F" at bounding box center [995, 534] width 159 height 33
click at [996, 534] on input "F" at bounding box center [1001, 540] width 10 height 10
radio input "true"
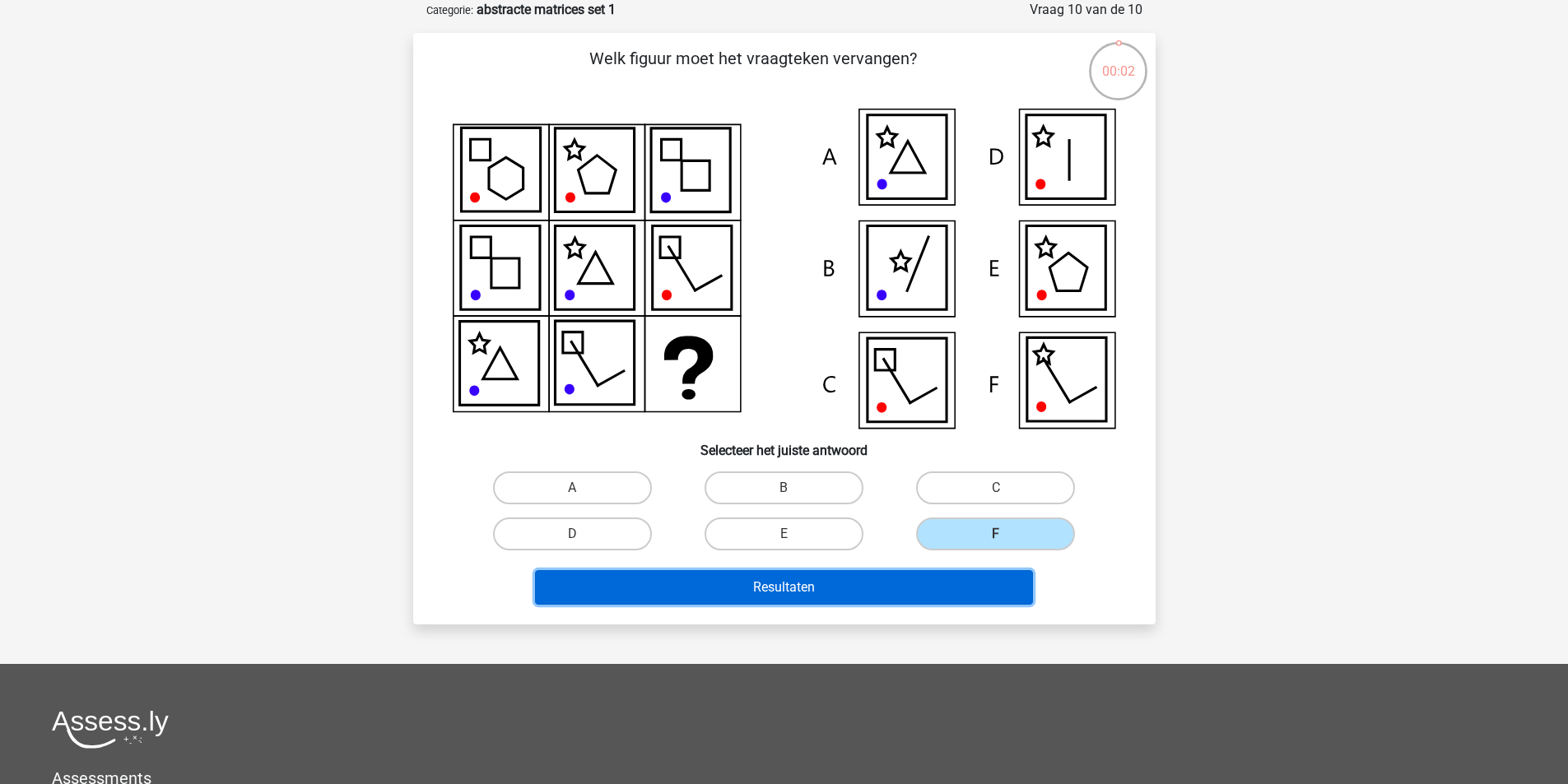
click at [841, 585] on button "Resultaten" at bounding box center [784, 588] width 498 height 34
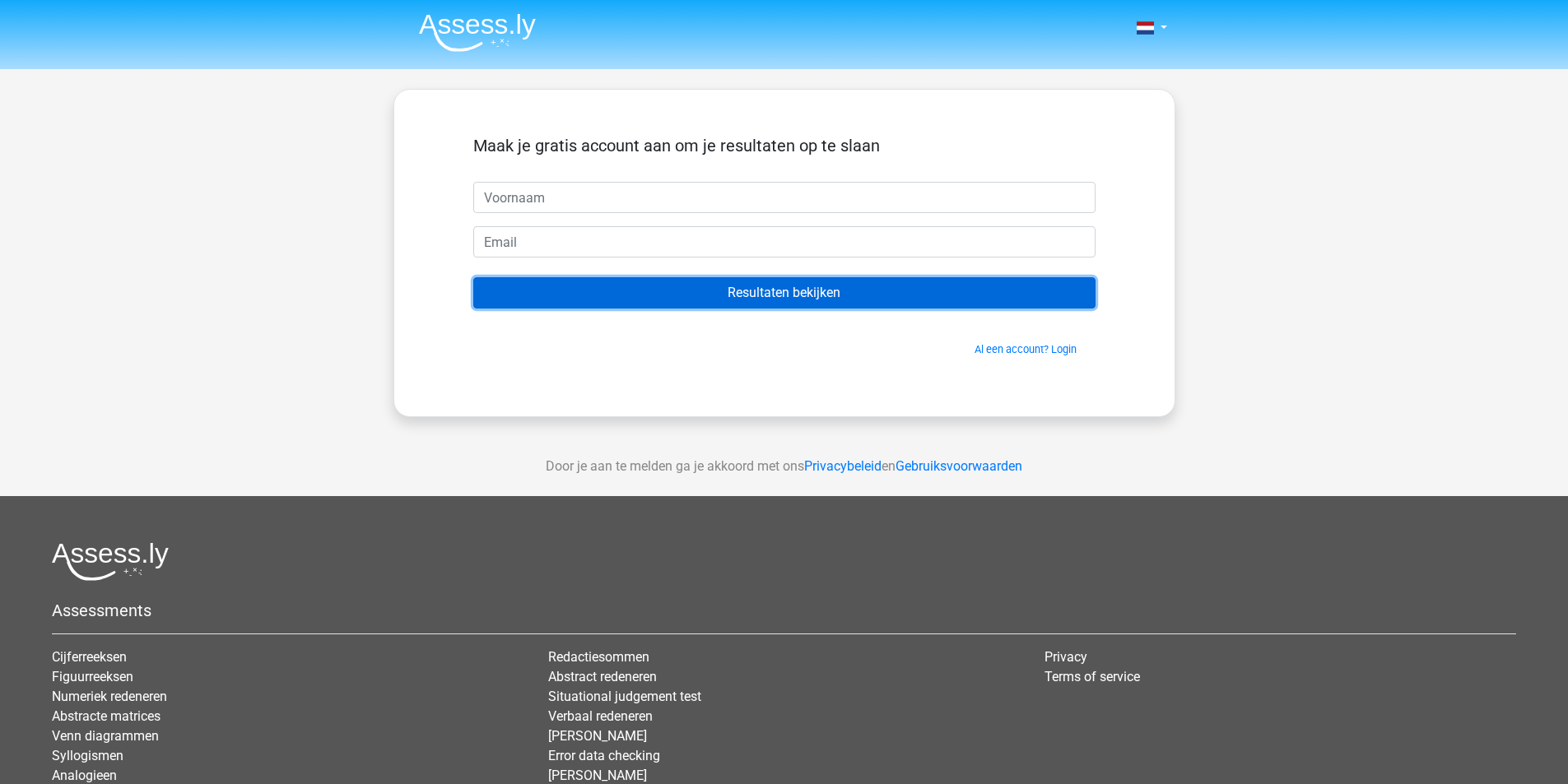
click at [771, 284] on input "Resultaten bekijken" at bounding box center [784, 292] width 622 height 31
